Goal: Transaction & Acquisition: Purchase product/service

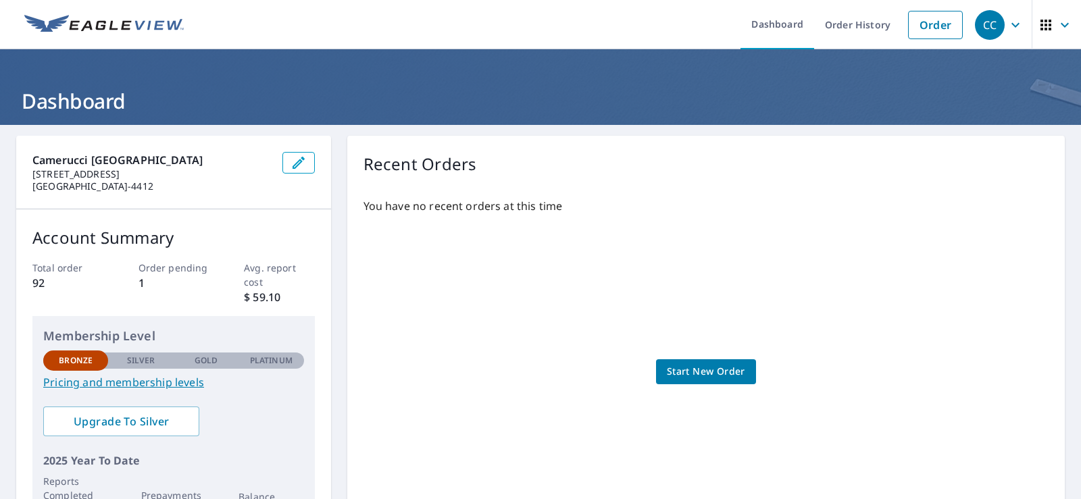
click at [705, 372] on span "Start New Order" at bounding box center [706, 371] width 78 height 17
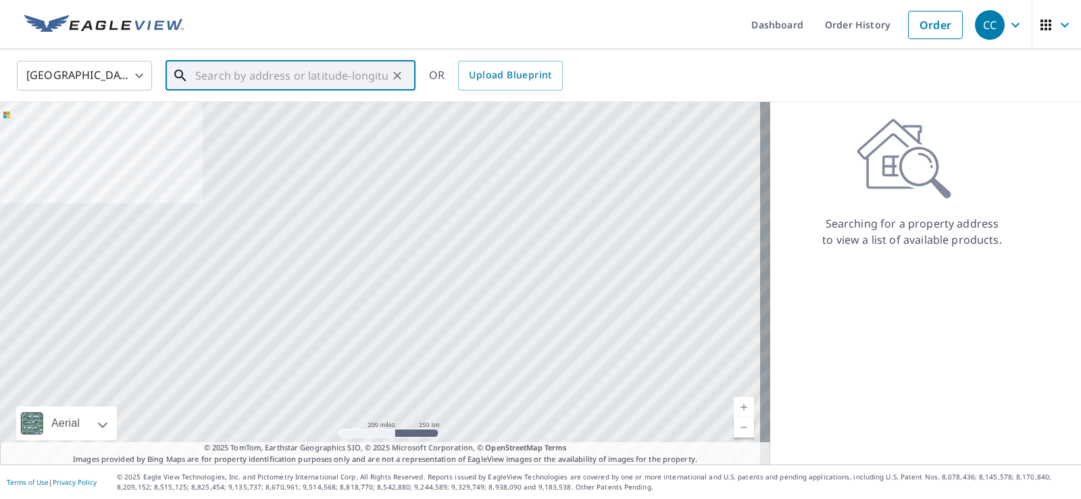
click at [234, 84] on input "text" at bounding box center [291, 76] width 193 height 38
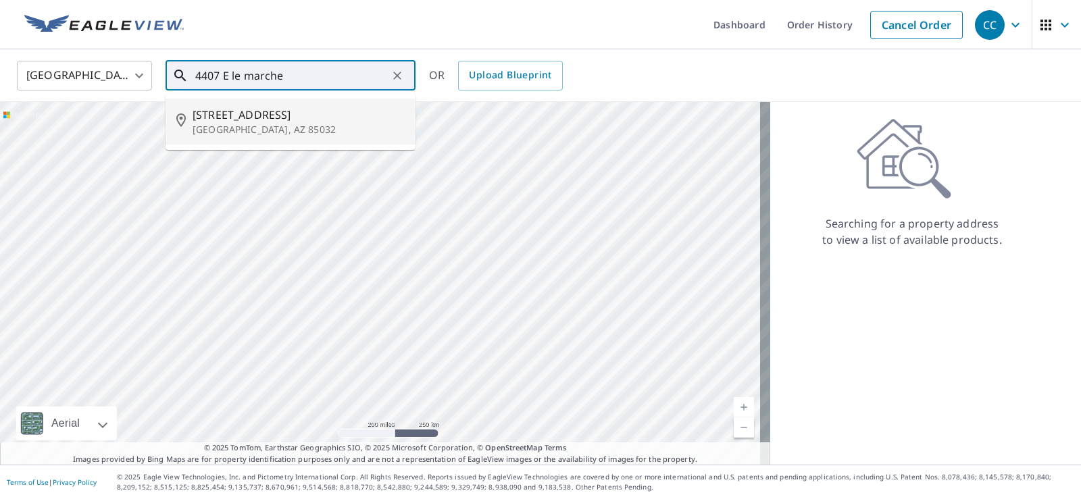
click at [240, 118] on span "[STREET_ADDRESS]" at bounding box center [299, 115] width 212 height 16
type input "[STREET_ADDRESS]"
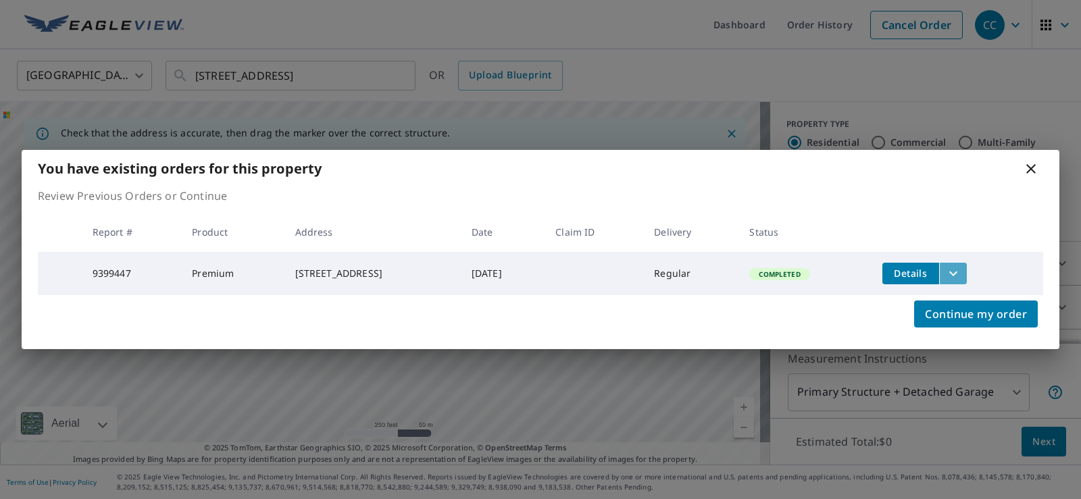
click at [959, 269] on icon "filesDropdownBtn-9399447" at bounding box center [953, 273] width 16 height 16
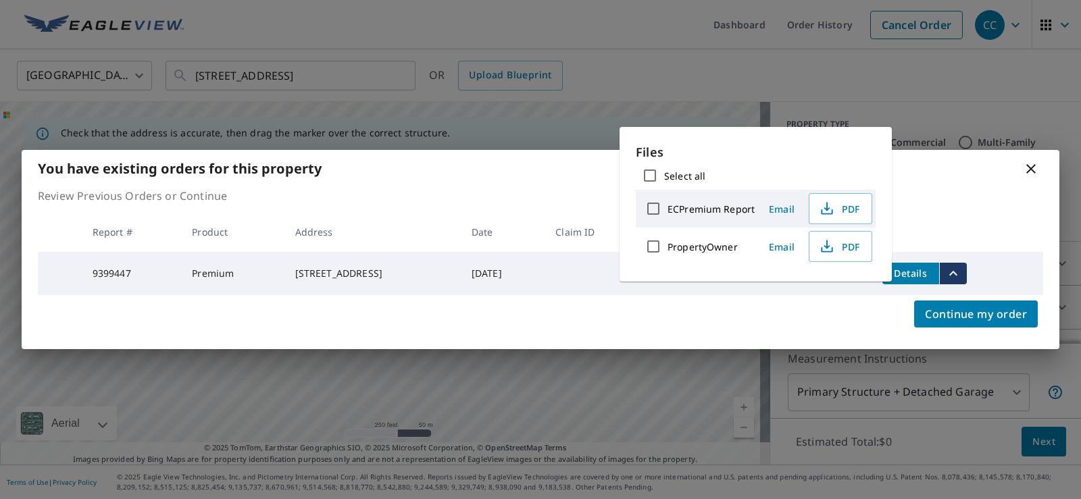
click at [648, 206] on input "ECPremium Report" at bounding box center [653, 209] width 28 height 28
checkbox input "true"
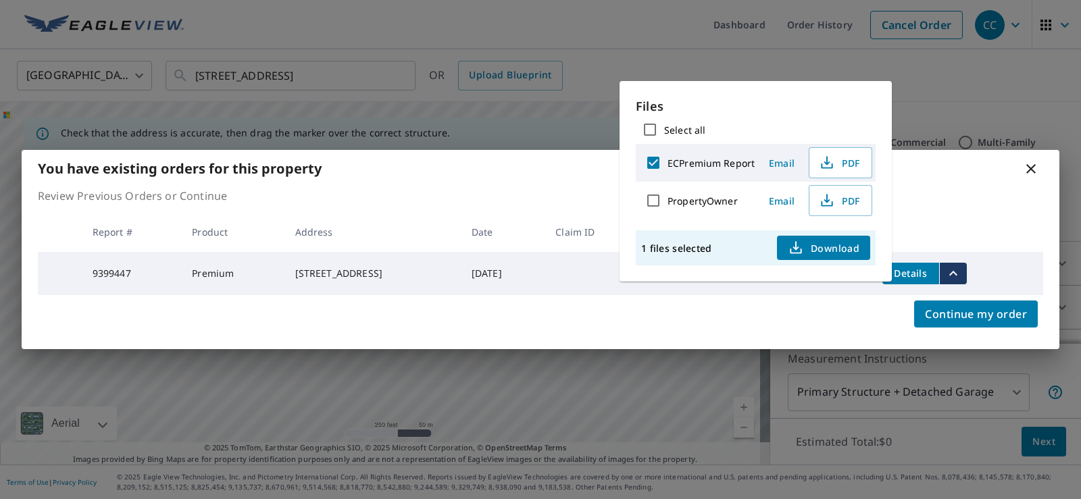
click at [656, 192] on input "PropertyOwner" at bounding box center [653, 200] width 28 height 28
checkbox input "true"
click at [827, 255] on span "Download" at bounding box center [824, 248] width 72 height 16
